Goal: Task Accomplishment & Management: Manage account settings

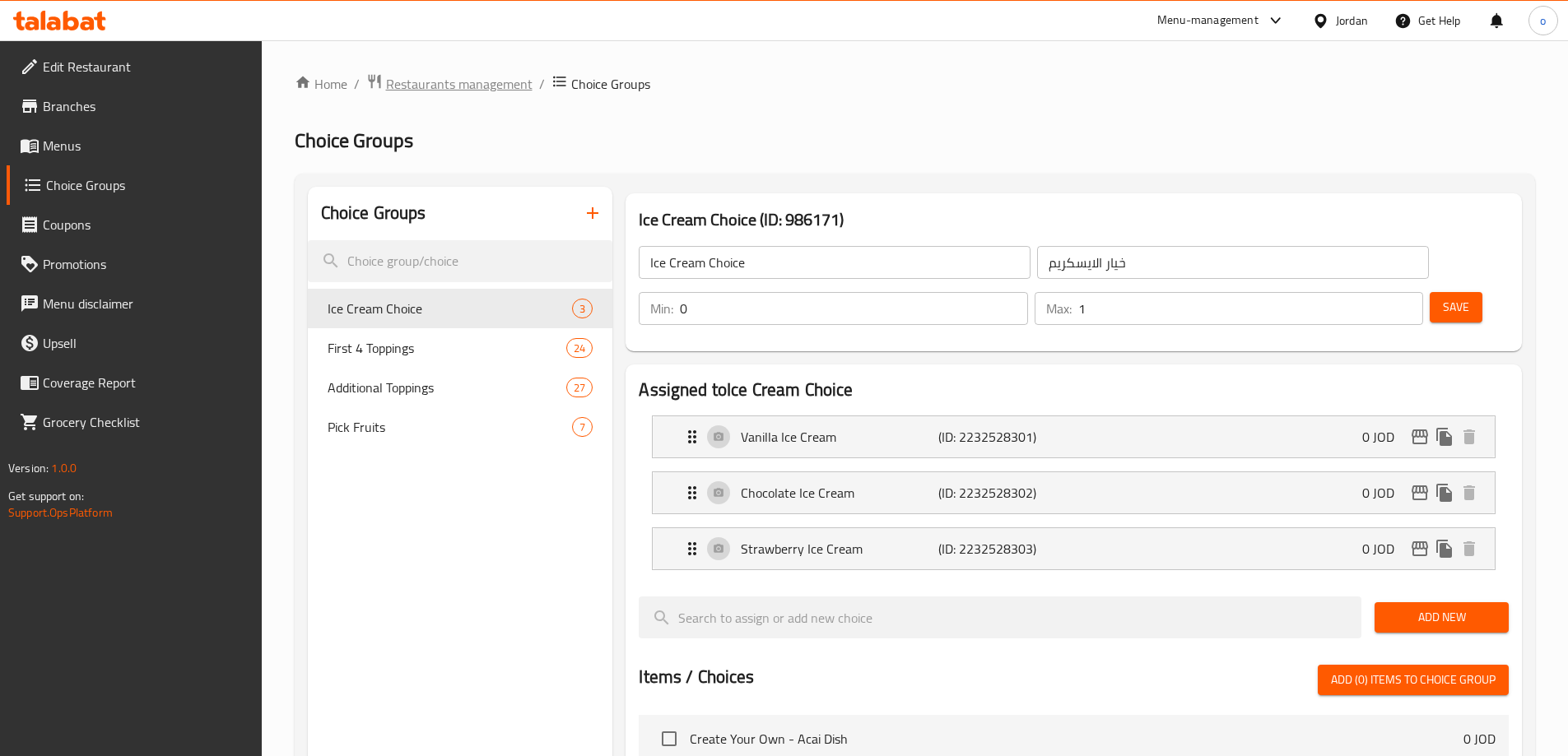
click at [421, 92] on span "Restaurants management" at bounding box center [459, 84] width 147 height 20
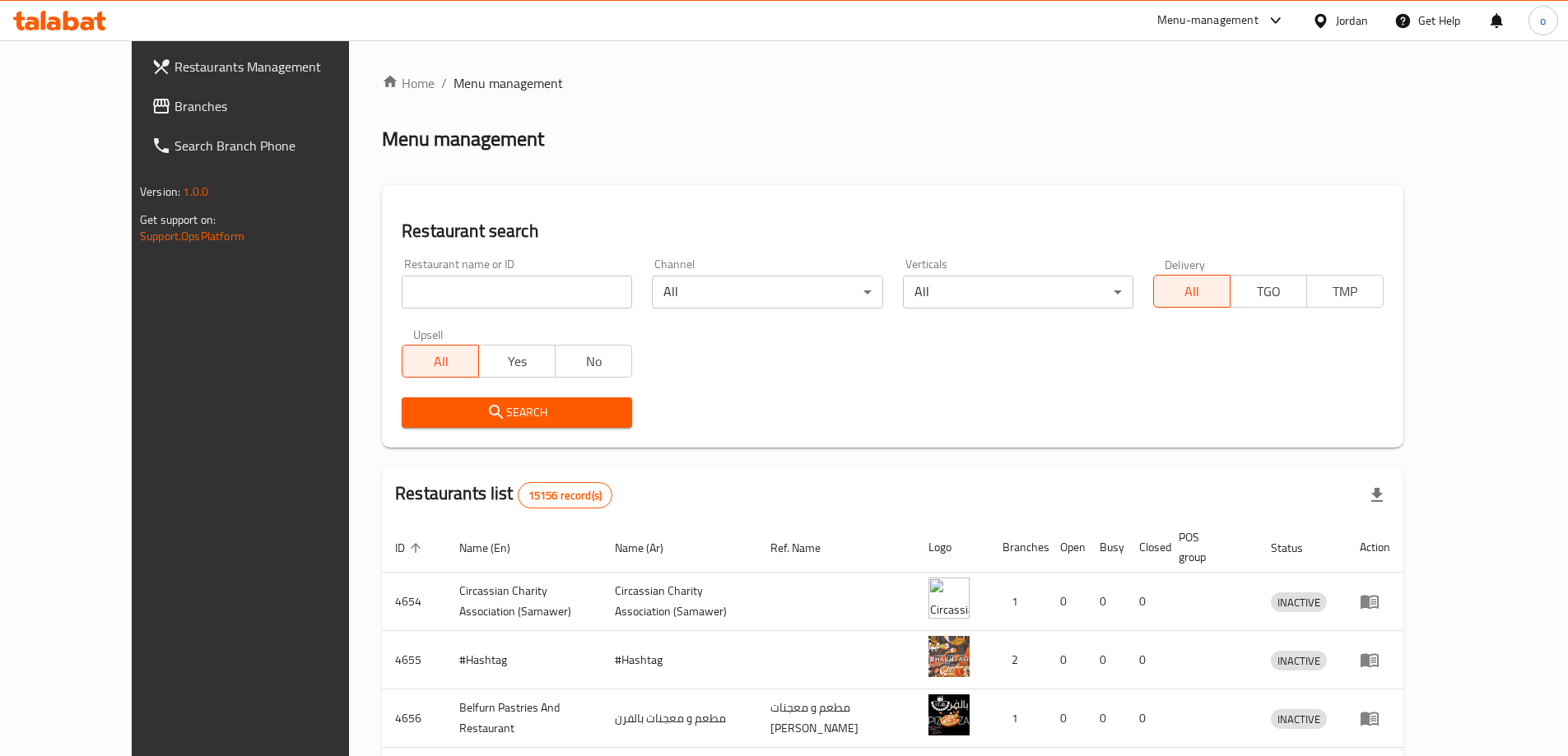
click at [139, 116] on link "Branches" at bounding box center [266, 106] width 255 height 39
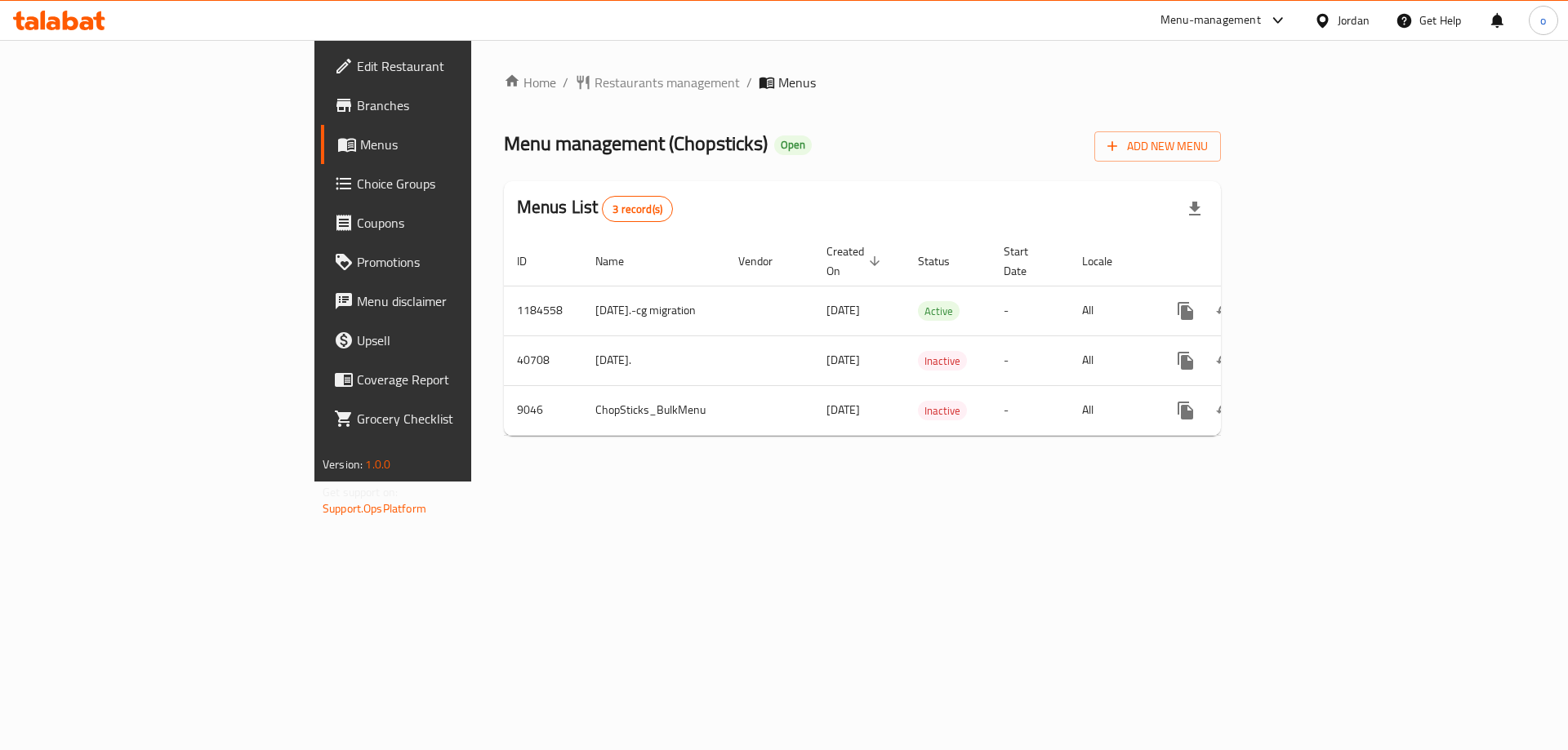
click at [357, 182] on span "Choice Groups" at bounding box center [460, 183] width 206 height 19
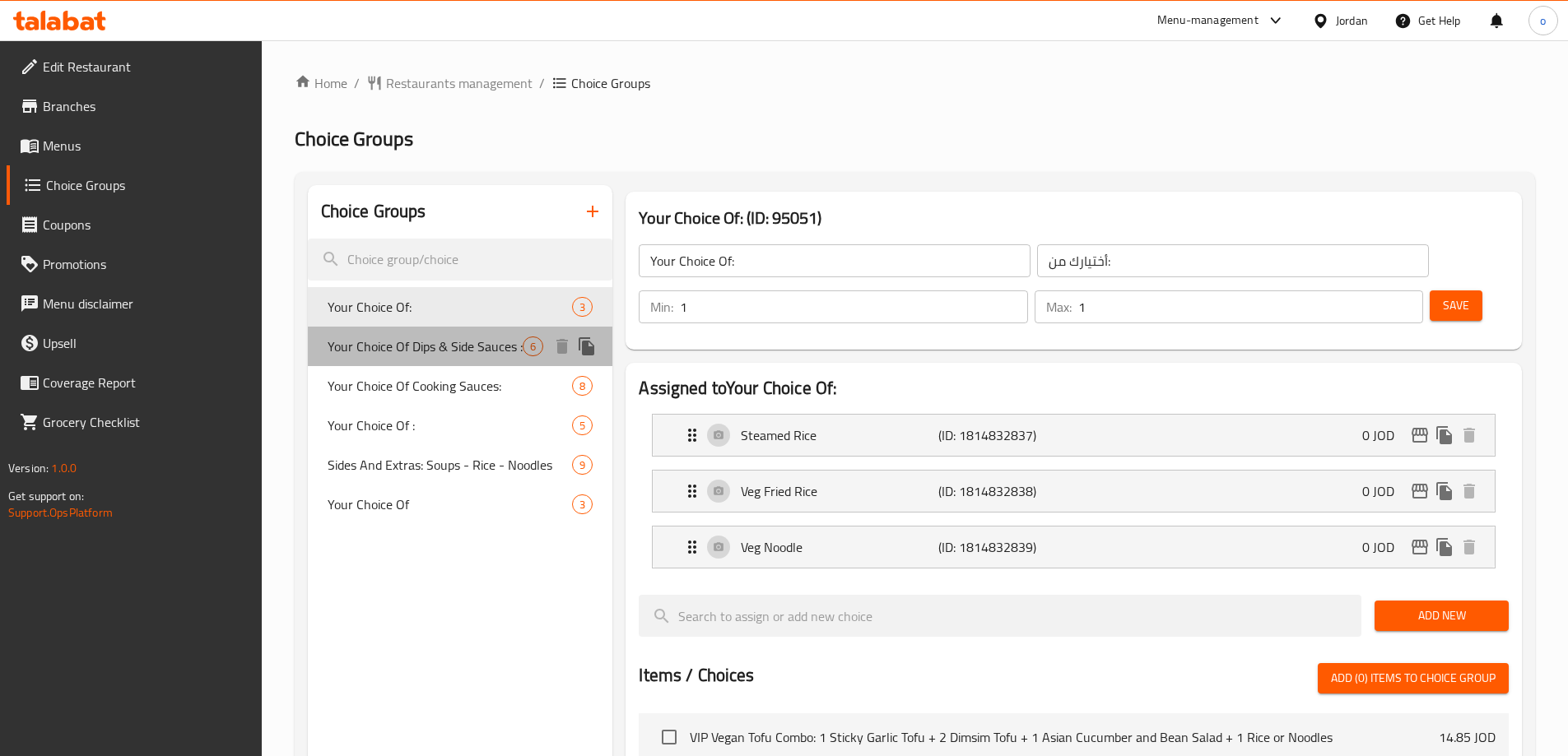
click at [434, 362] on div "Your Choice Of Dips & Side Sauces : 6" at bounding box center [460, 346] width 306 height 39
type input "Your Choice Of Dips & Side Sauces :"
type input "اختيارك من [DEMOGRAPHIC_DATA] والغموس:"
type input "0"
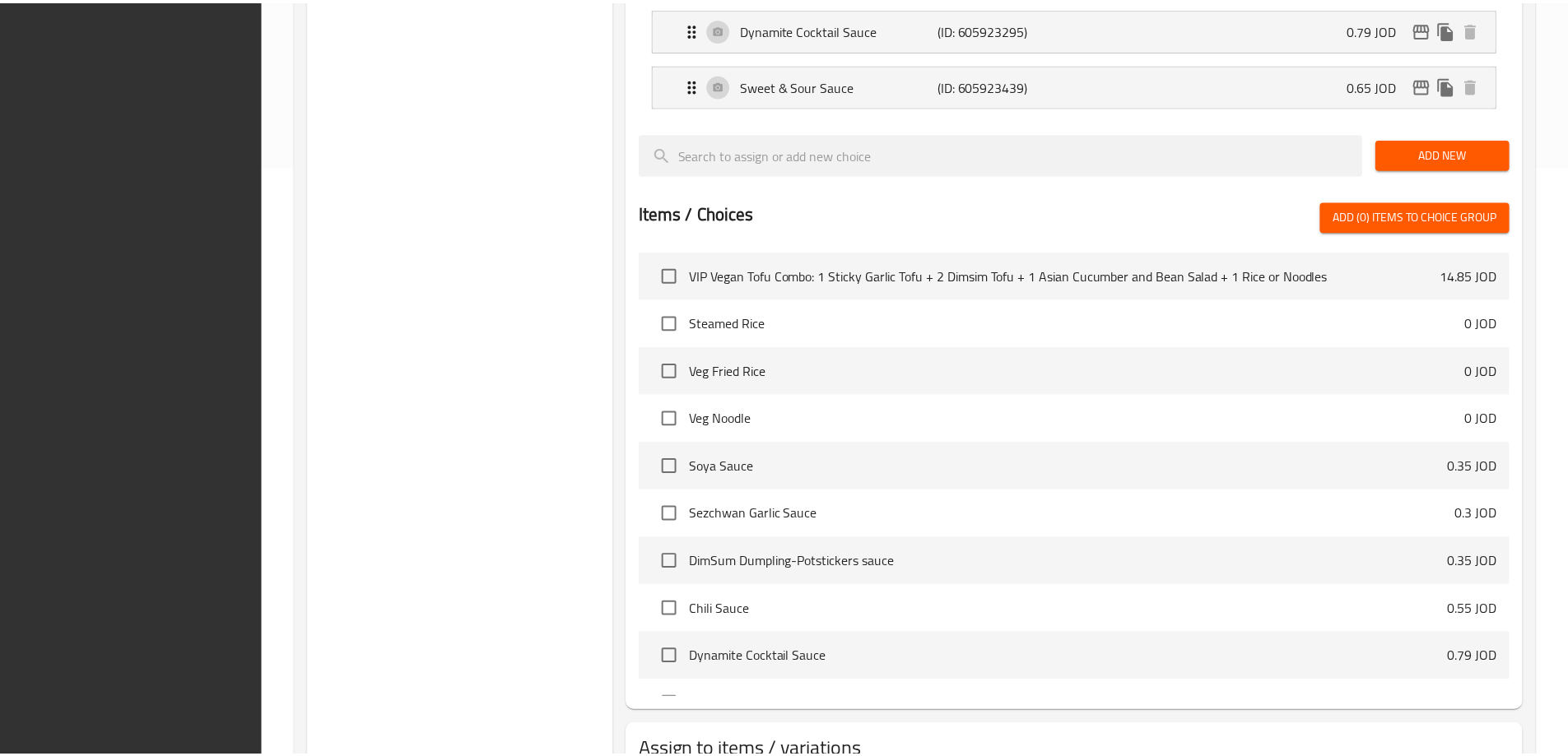
scroll to position [713, 0]
